Goal: Find specific page/section: Find specific page/section

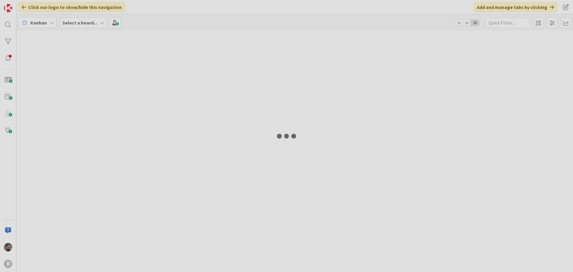
type input "lariza"
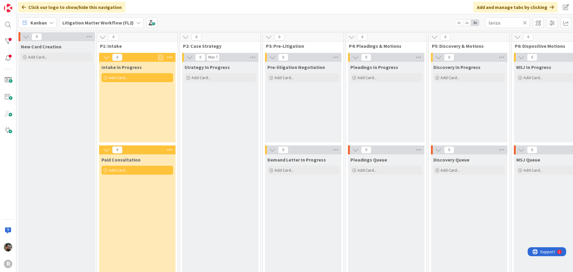
click at [120, 25] on b "Litigation Matter Workflow (FL2)" at bounding box center [97, 23] width 71 height 6
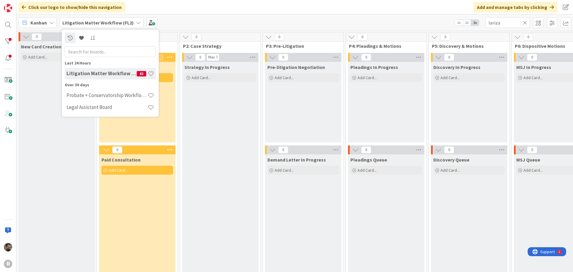
click at [52, 22] on icon at bounding box center [51, 22] width 5 height 5
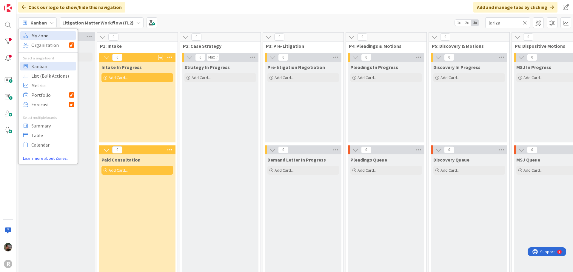
click at [47, 35] on span "My Zone" at bounding box center [52, 35] width 43 height 9
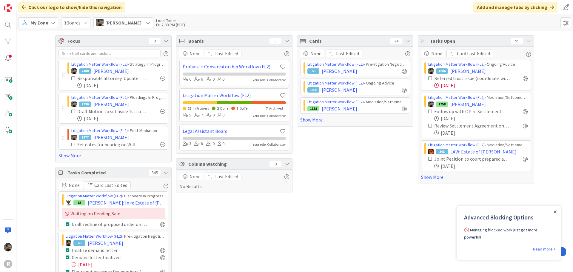
click at [553, 210] on div "Close Announcement" at bounding box center [554, 212] width 3 height 6
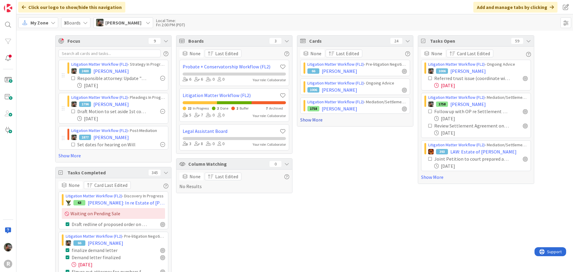
click at [309, 122] on link "Show More" at bounding box center [355, 119] width 110 height 7
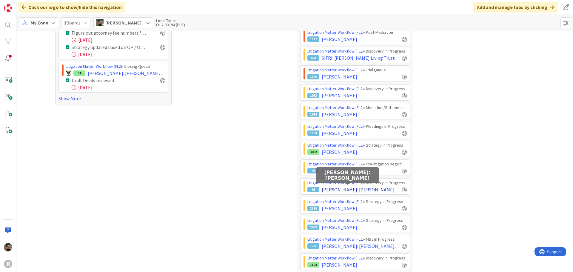
scroll to position [254, 0]
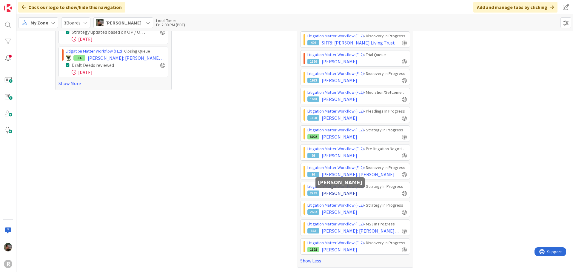
click at [339, 193] on span "GLENN, ERIC" at bounding box center [340, 192] width 36 height 7
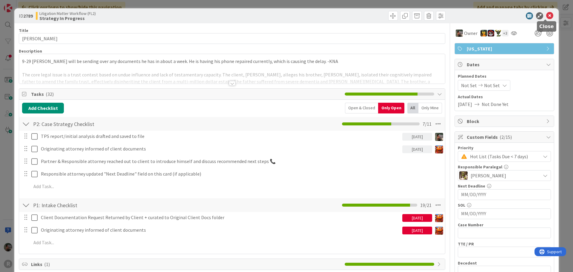
click at [546, 16] on icon at bounding box center [549, 15] width 7 height 7
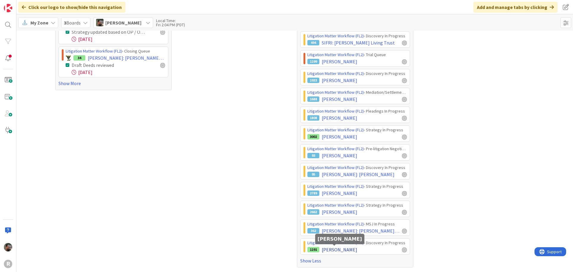
click at [337, 252] on span "ROBERTS, Amy" at bounding box center [340, 249] width 36 height 7
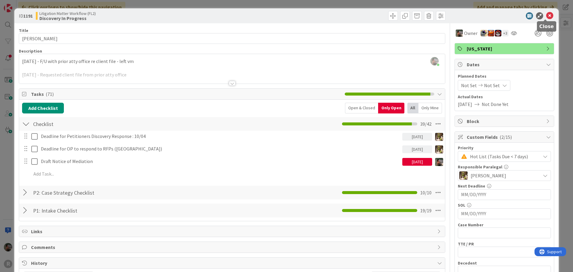
click at [547, 17] on icon at bounding box center [549, 15] width 7 height 7
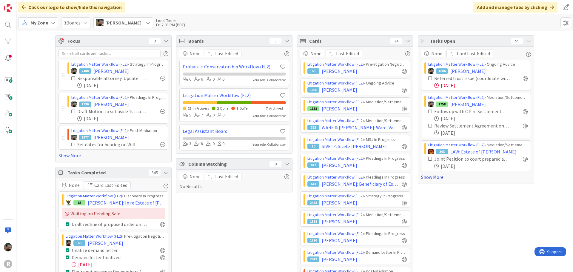
click at [435, 180] on link "Show More" at bounding box center [476, 176] width 110 height 7
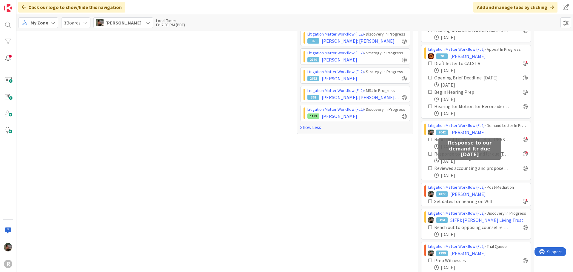
scroll to position [388, 0]
click at [428, 138] on icon at bounding box center [430, 139] width 4 height 4
click at [428, 139] on icon at bounding box center [430, 139] width 4 height 4
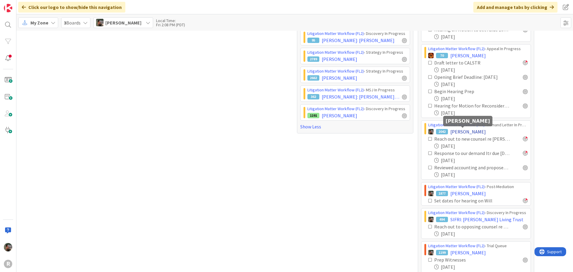
click at [469, 133] on span "HITZ, Margaret" at bounding box center [468, 131] width 36 height 7
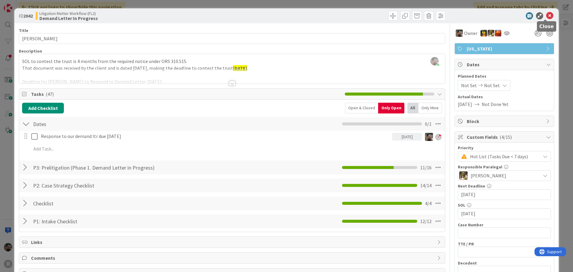
click at [548, 18] on icon at bounding box center [549, 15] width 7 height 7
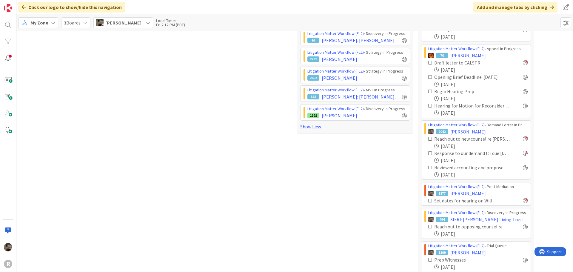
click at [428, 140] on icon at bounding box center [430, 139] width 4 height 4
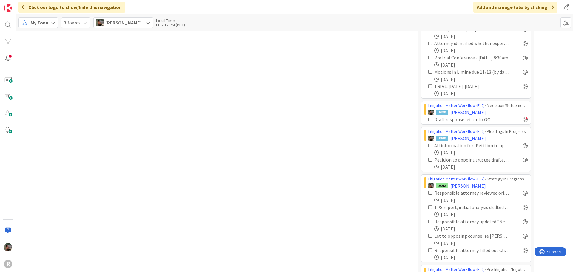
scroll to position [686, 0]
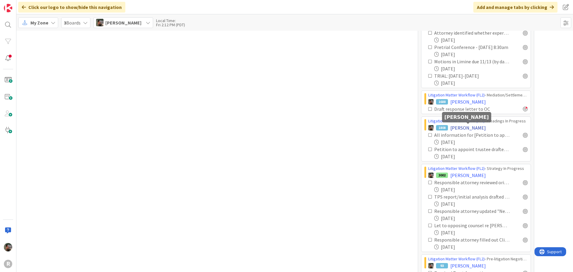
click at [470, 127] on span "ANDREWS, MICHAEL" at bounding box center [468, 127] width 36 height 7
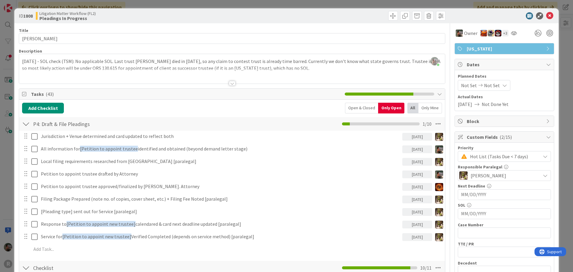
click at [229, 84] on div at bounding box center [232, 83] width 7 height 5
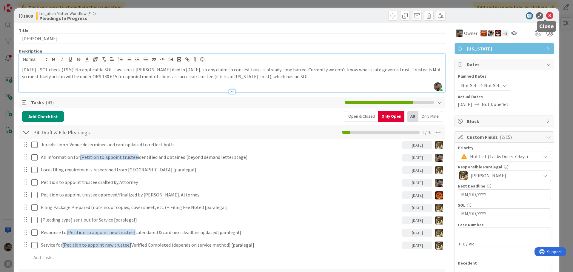
click at [546, 14] on icon at bounding box center [549, 15] width 7 height 7
